Goal: Task Accomplishment & Management: Manage account settings

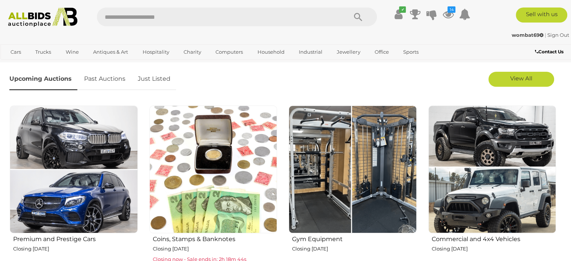
scroll to position [225, 0]
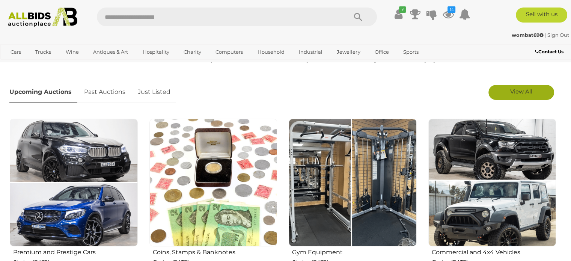
click at [497, 92] on link "View All" at bounding box center [522, 92] width 66 height 15
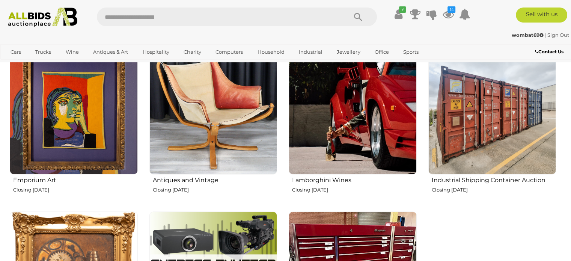
scroll to position [1127, 0]
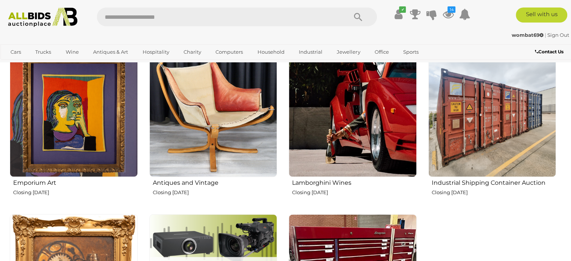
click at [318, 139] on img at bounding box center [353, 113] width 128 height 128
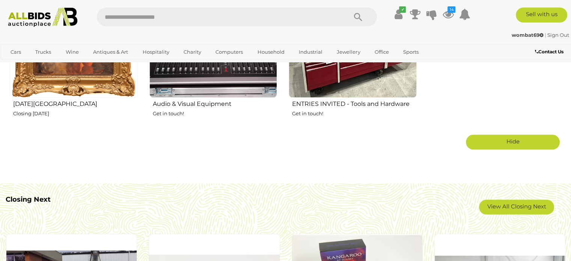
scroll to position [1389, 0]
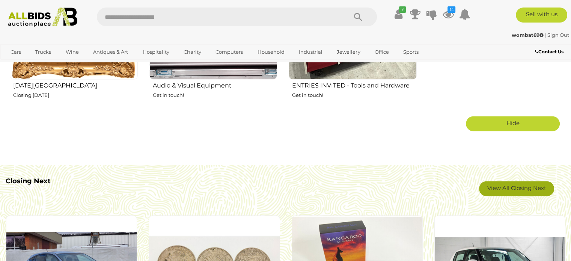
click at [496, 187] on link "View All Closing Next" at bounding box center [516, 188] width 75 height 15
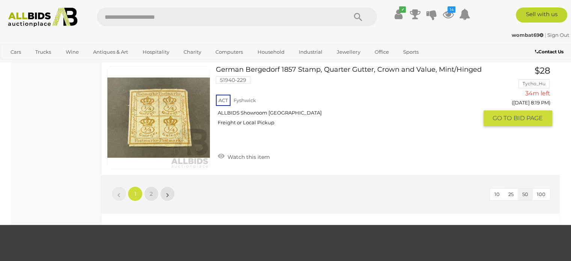
scroll to position [5820, 0]
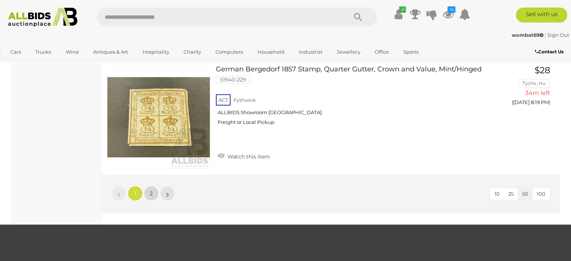
click at [149, 186] on link "2" at bounding box center [151, 193] width 15 height 15
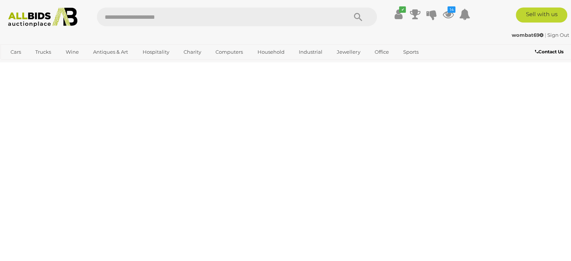
scroll to position [38, 0]
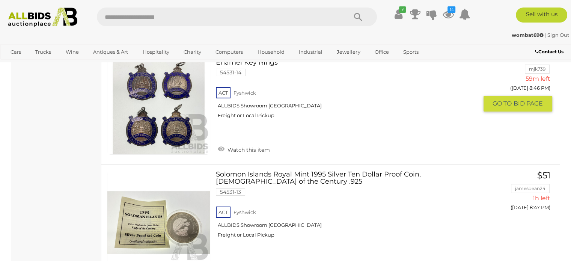
scroll to position [2629, 0]
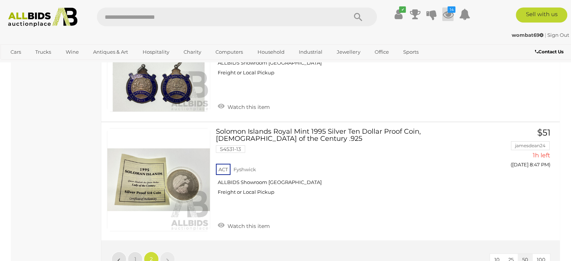
click at [447, 15] on icon at bounding box center [447, 15] width 11 height 14
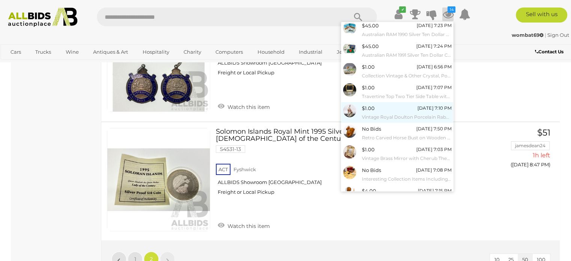
scroll to position [69, 0]
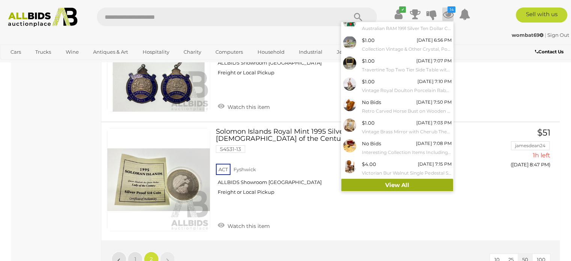
click at [369, 184] on link "View All" at bounding box center [397, 185] width 112 height 13
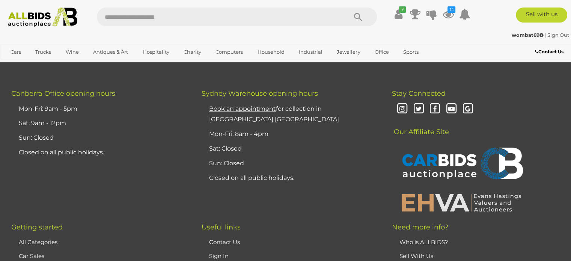
scroll to position [2065, 0]
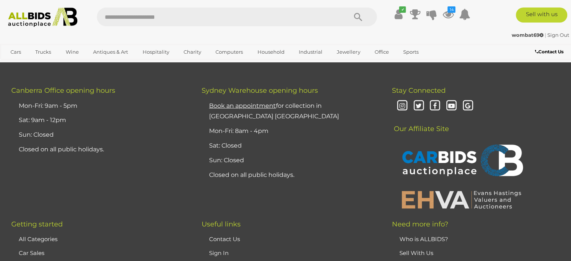
click at [264, 28] on button "Remove Selected Items" at bounding box center [286, 23] width 72 height 12
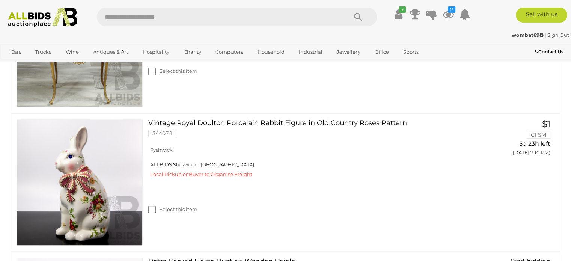
scroll to position [0, 0]
